Goal: Complete application form

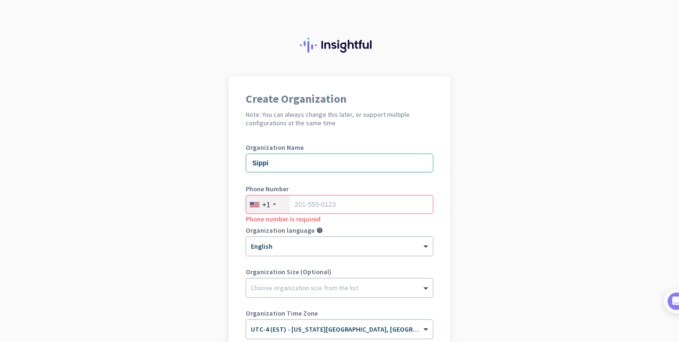
scroll to position [13, 0]
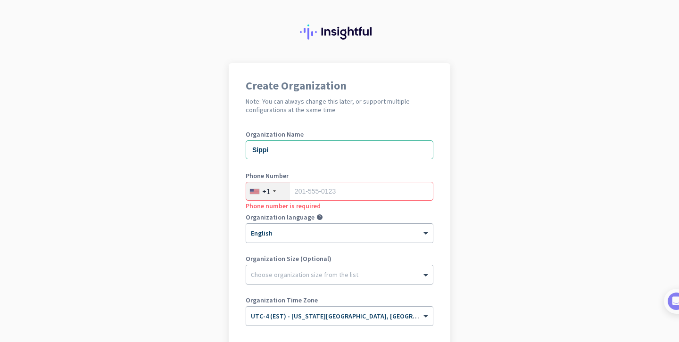
click at [277, 189] on div "+1" at bounding box center [268, 191] width 44 height 18
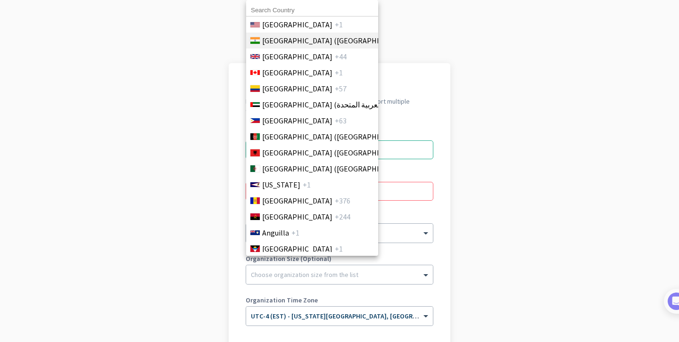
click at [297, 41] on span "[GEOGRAPHIC_DATA] ([GEOGRAPHIC_DATA])" at bounding box center [335, 40] width 147 height 11
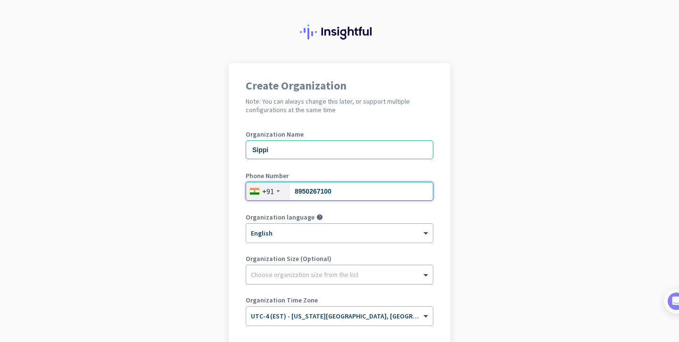
type input "8950267100"
click at [253, 269] on div at bounding box center [339, 272] width 187 height 9
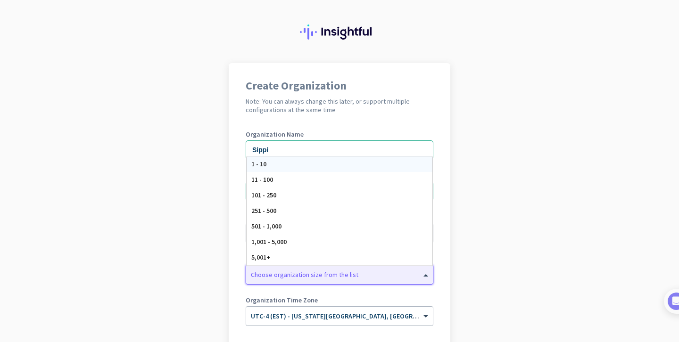
click at [264, 164] on span "1 - 10" at bounding box center [258, 164] width 15 height 8
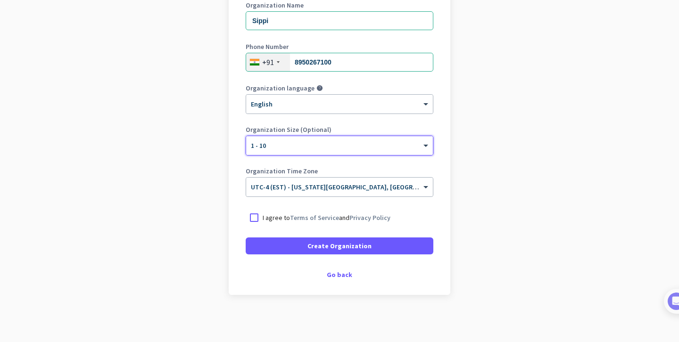
scroll to position [136, 0]
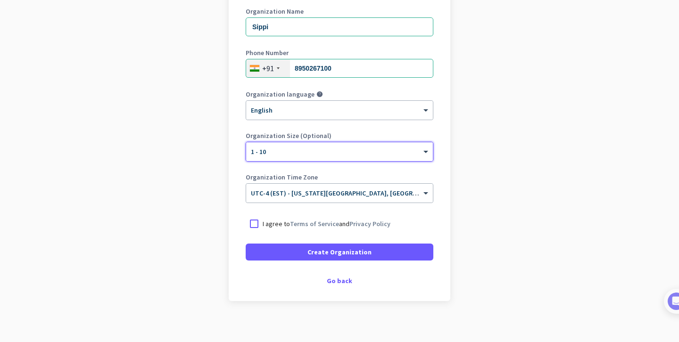
click at [274, 148] on div at bounding box center [339, 149] width 187 height 8
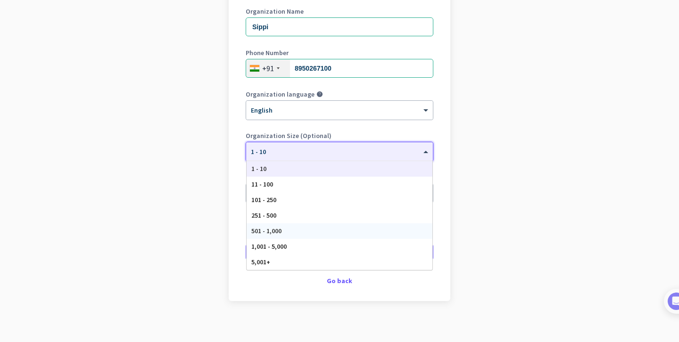
click at [188, 207] on app-onboarding-organization "Create Organization Note: You can always change this later, or support multiple…" at bounding box center [339, 144] width 679 height 408
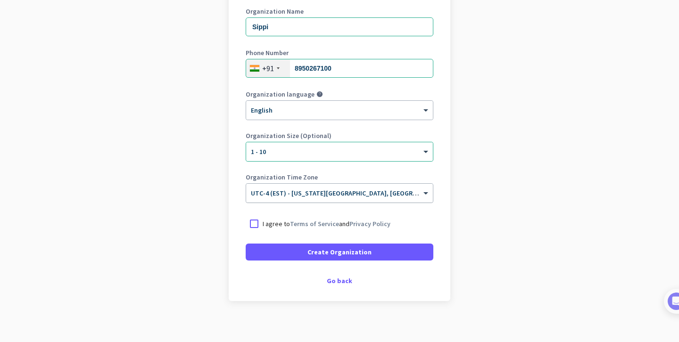
click at [280, 197] on div "× UTC-4 (EST) - [US_STATE][GEOGRAPHIC_DATA], [GEOGRAPHIC_DATA], [GEOGRAPHIC_DAT…" at bounding box center [339, 193] width 187 height 19
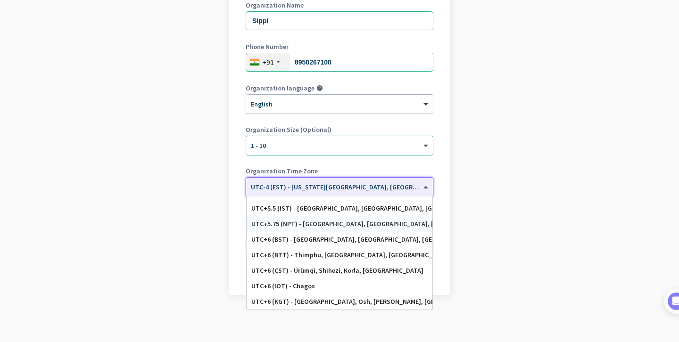
scroll to position [3776, 0]
click at [294, 212] on div "UTC+5.5 (IST) - [GEOGRAPHIC_DATA], [GEOGRAPHIC_DATA], [GEOGRAPHIC_DATA], [GEOGR…" at bounding box center [339, 208] width 186 height 16
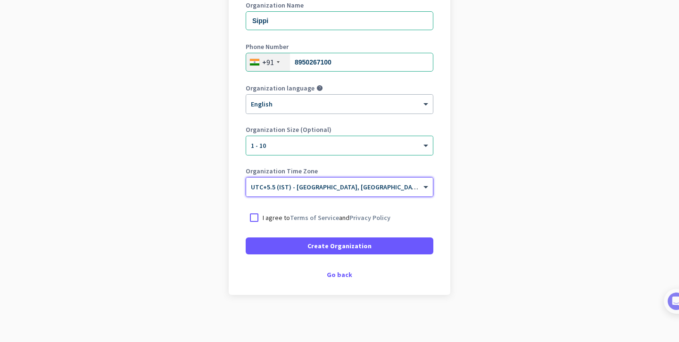
click at [274, 216] on p "I agree to Terms of Service and Privacy Policy" at bounding box center [326, 217] width 128 height 9
click at [0, 0] on input "I agree to Terms of Service and Privacy Policy" at bounding box center [0, 0] width 0 height 0
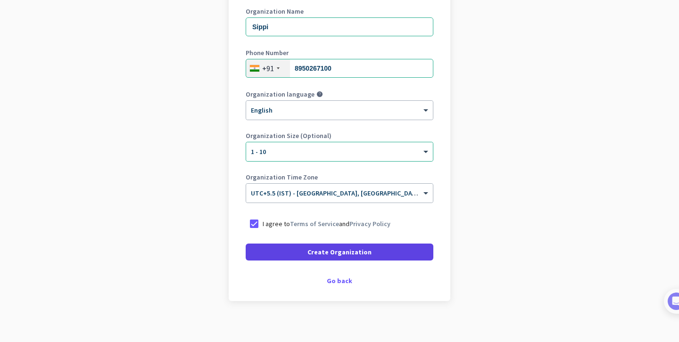
scroll to position [142, 0]
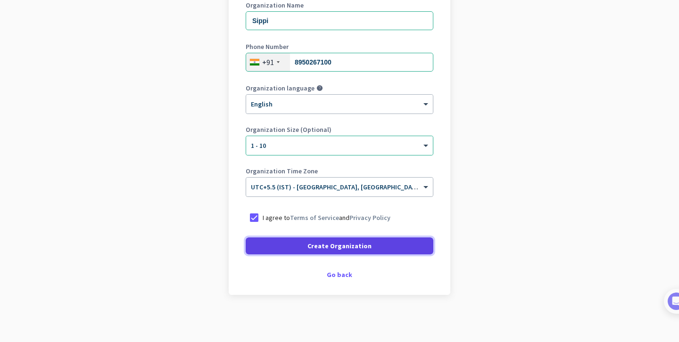
click at [319, 246] on span "Create Organization" at bounding box center [339, 245] width 64 height 9
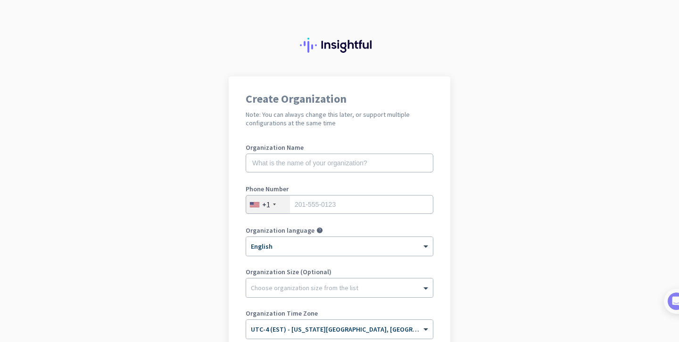
scroll to position [142, 0]
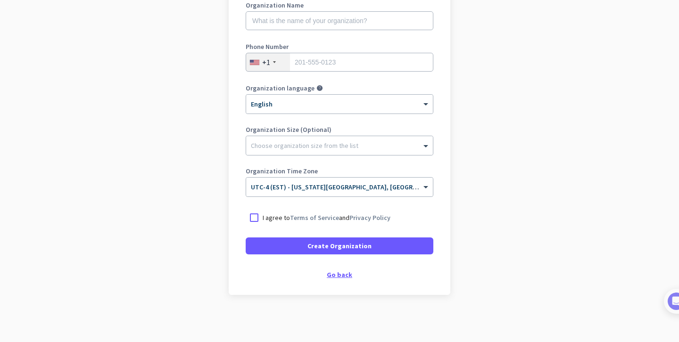
click at [343, 273] on div "Go back" at bounding box center [340, 274] width 188 height 7
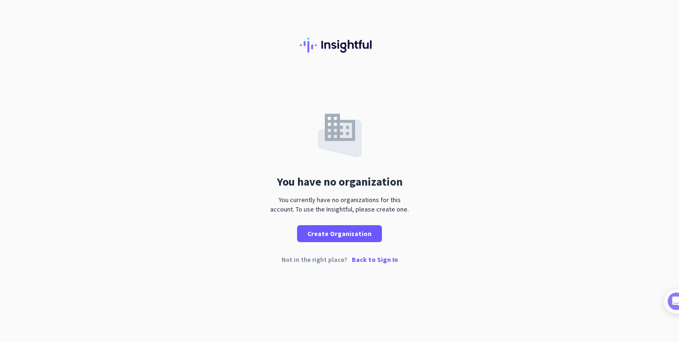
click at [364, 256] on p "Back to Sign In" at bounding box center [375, 259] width 46 height 7
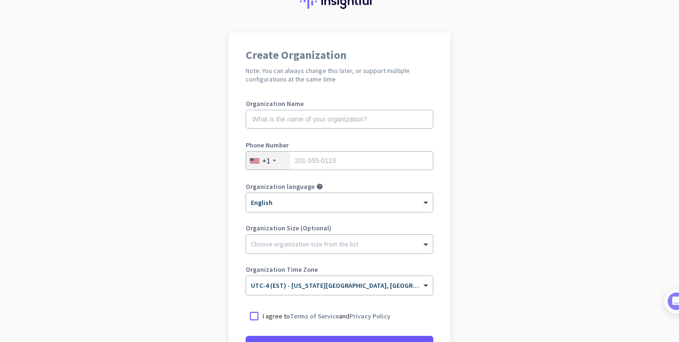
scroll to position [142, 0]
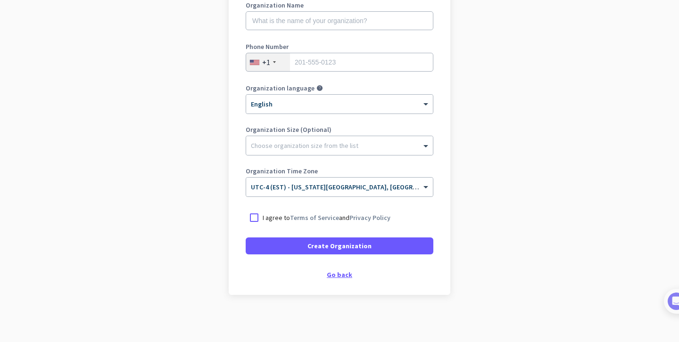
click at [339, 276] on div "Go back" at bounding box center [340, 274] width 188 height 7
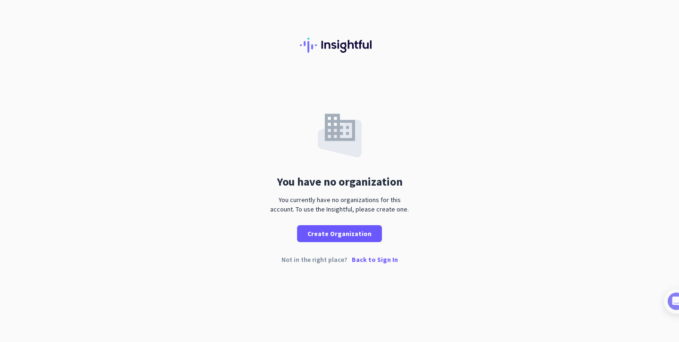
click at [361, 259] on p "Back to Sign In" at bounding box center [375, 259] width 46 height 7
